Goal: Navigation & Orientation: Find specific page/section

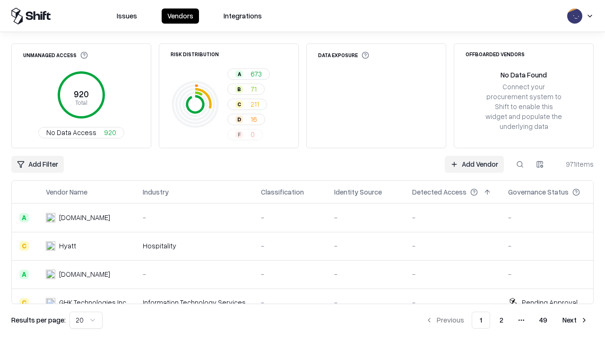
click at [86, 321] on html "Issues Vendors Integrations Unmanaged Access 920 Total No Data Access 920 Risk …" at bounding box center [302, 170] width 605 height 340
click at [575, 321] on button "Next" at bounding box center [575, 320] width 37 height 17
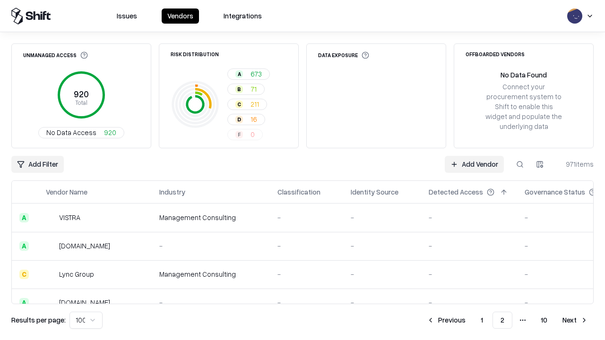
click at [575, 321] on button "Next" at bounding box center [575, 320] width 37 height 17
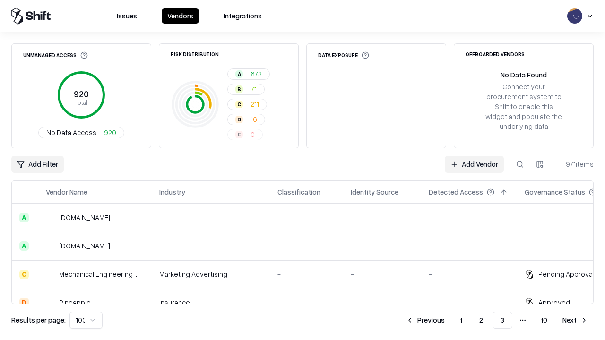
click at [575, 321] on button "Next" at bounding box center [575, 320] width 37 height 17
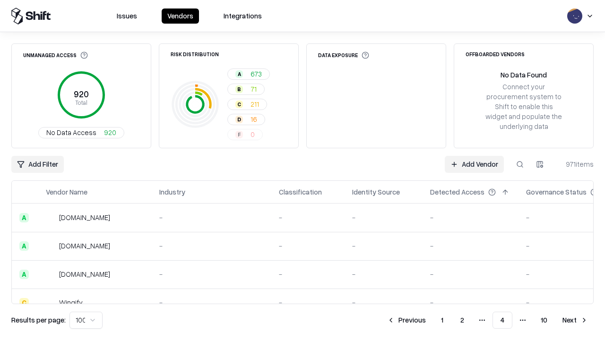
click at [575, 321] on button "Next" at bounding box center [575, 320] width 37 height 17
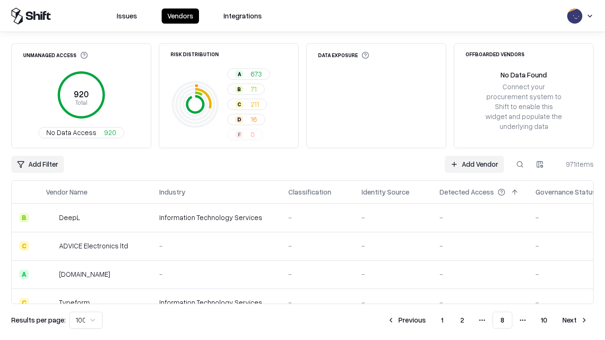
click at [575, 321] on button "Next" at bounding box center [575, 320] width 37 height 17
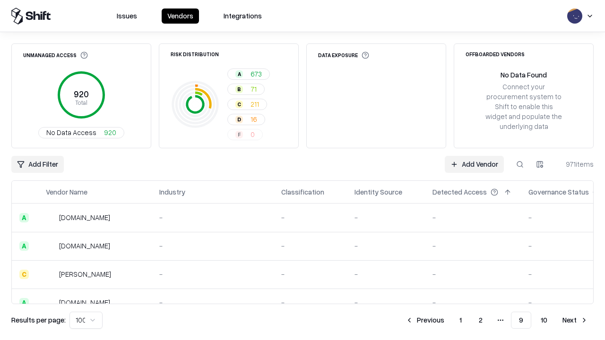
click at [575, 321] on button "Next" at bounding box center [575, 320] width 37 height 17
click at [446, 321] on button "Previous" at bounding box center [446, 320] width 50 height 17
click at [425, 321] on button "Previous" at bounding box center [425, 320] width 50 height 17
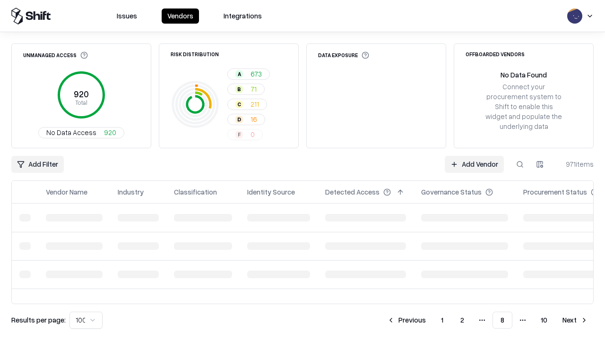
click at [407, 321] on button "Previous" at bounding box center [406, 320] width 50 height 17
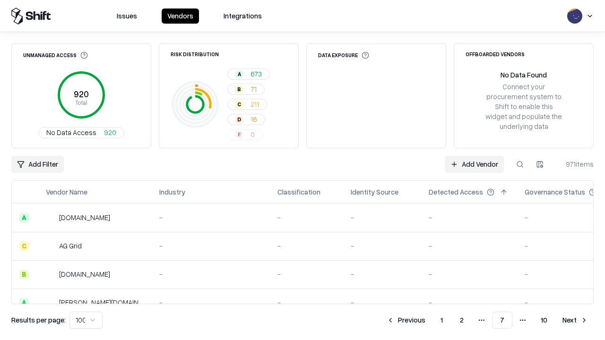
click at [406, 321] on button "Previous" at bounding box center [406, 320] width 50 height 17
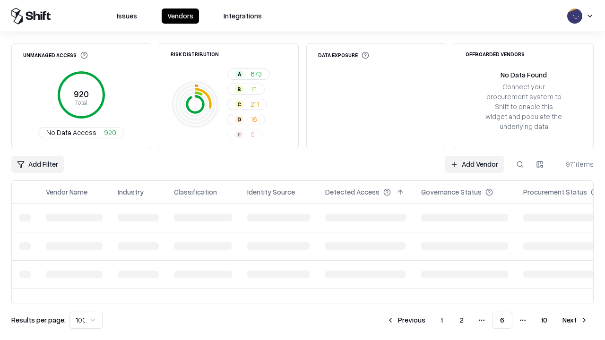
click at [406, 321] on button "Previous" at bounding box center [406, 320] width 50 height 17
